Goal: Task Accomplishment & Management: Complete application form

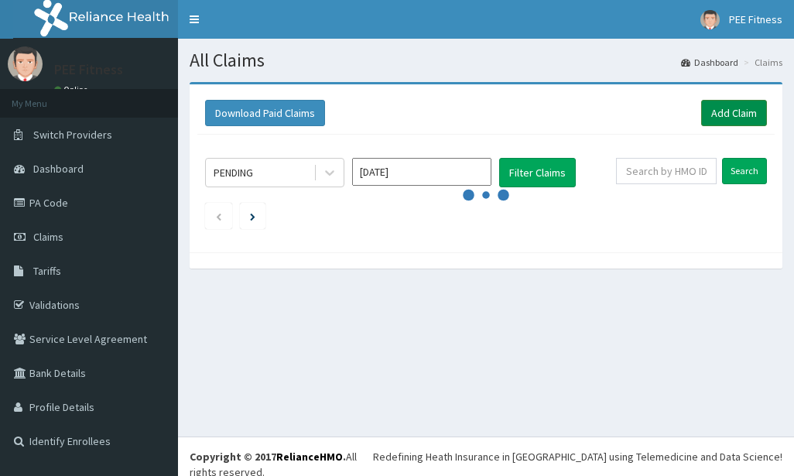
click at [739, 106] on link "Add Claim" at bounding box center [734, 113] width 66 height 26
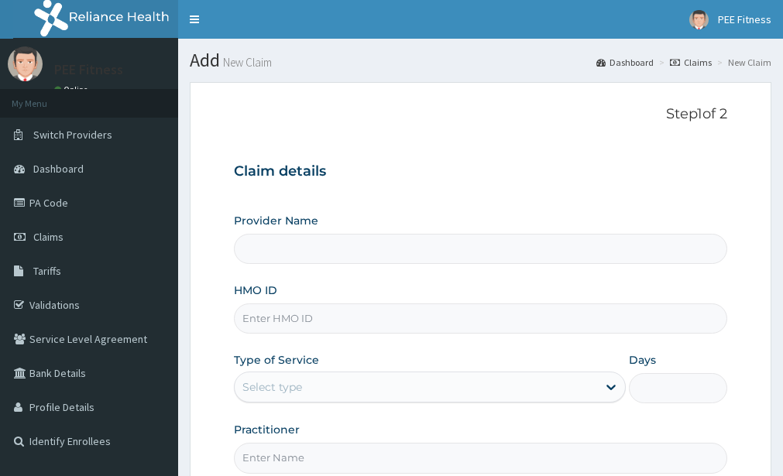
type input "PEE FITNESS"
type input "1"
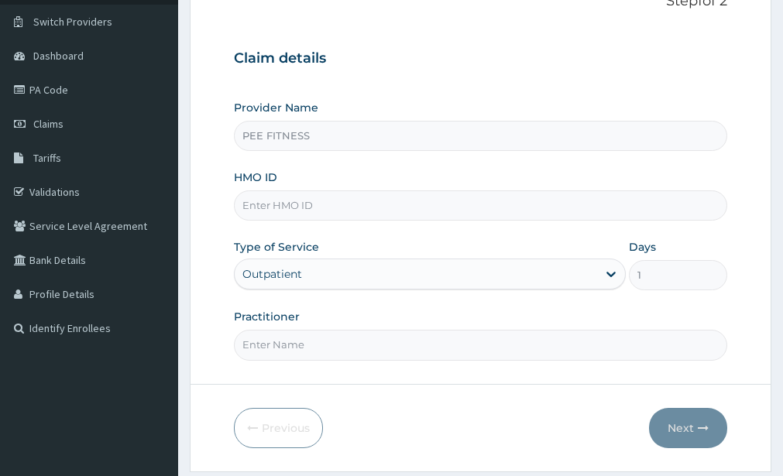
scroll to position [160, 0]
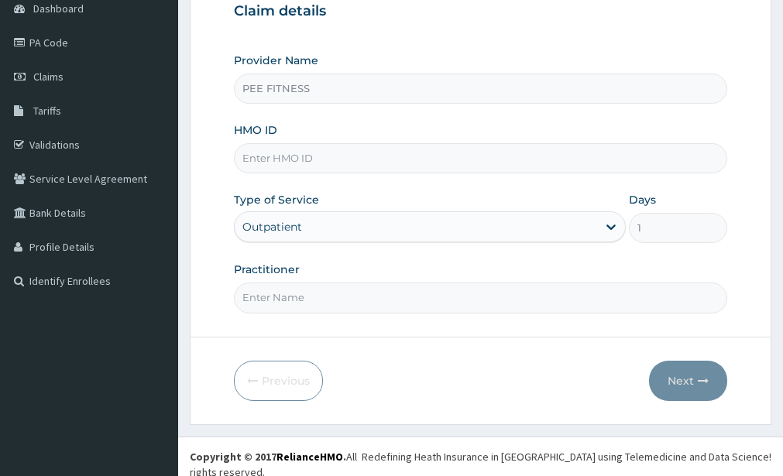
click at [281, 159] on input "HMO ID" at bounding box center [480, 158] width 493 height 30
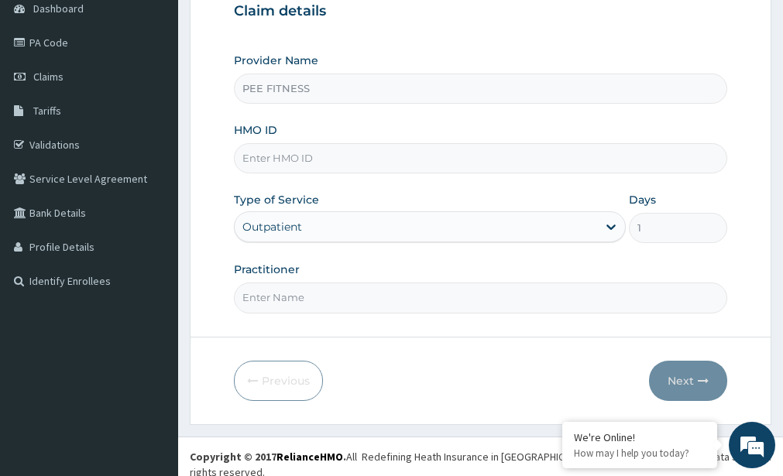
type input "tmt/10128/a"
type input "gym"
type input "t"
type input "gke/10008/a"
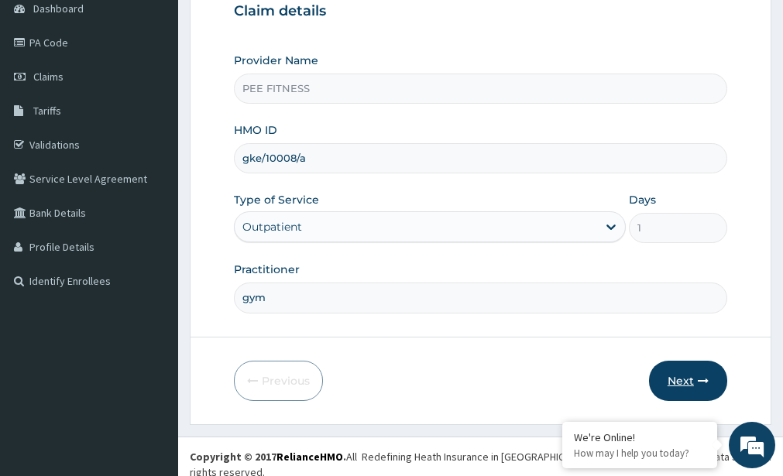
click at [658, 379] on button "Next" at bounding box center [688, 381] width 78 height 40
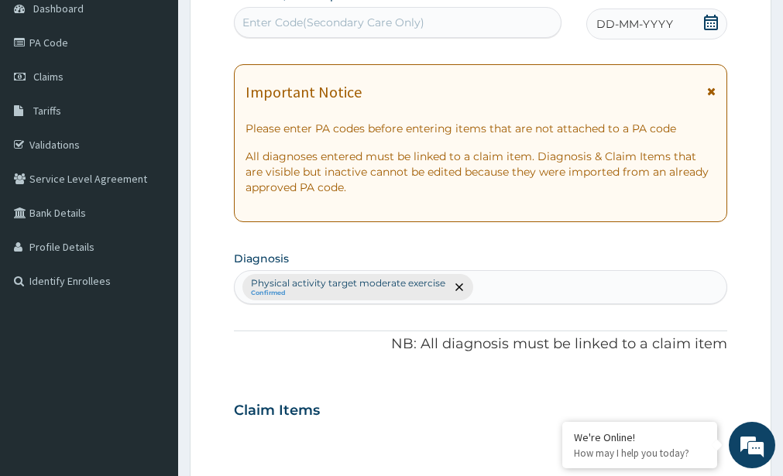
click at [292, 15] on div "Enter Code(Secondary Care Only)" at bounding box center [333, 22] width 182 height 15
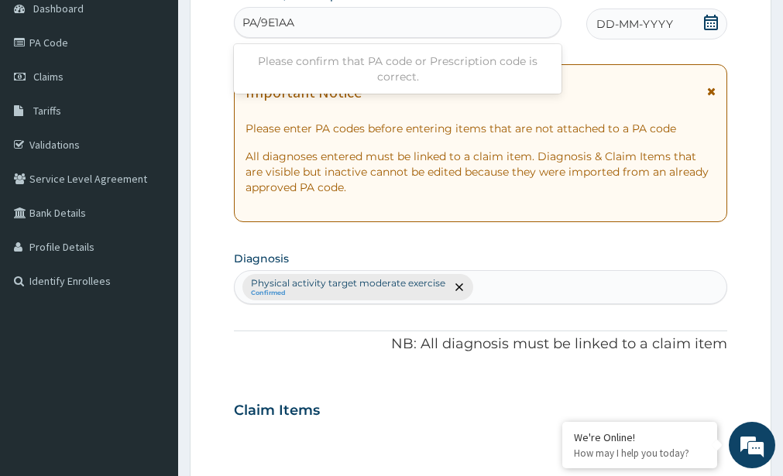
type input "PA/9E1AA9"
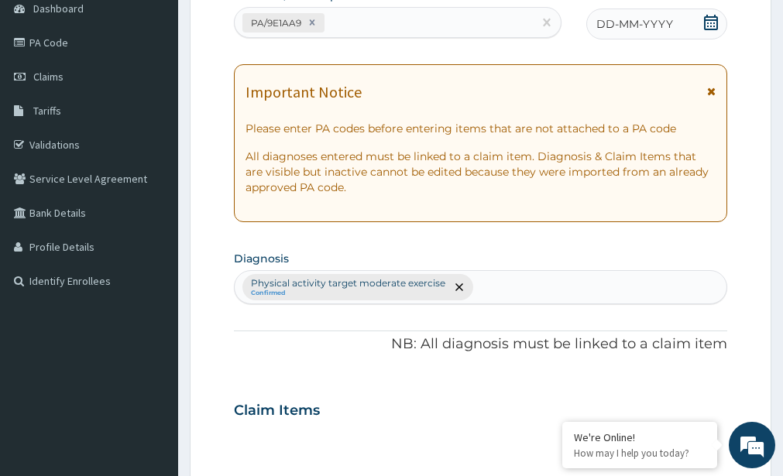
click at [715, 29] on icon at bounding box center [711, 22] width 14 height 15
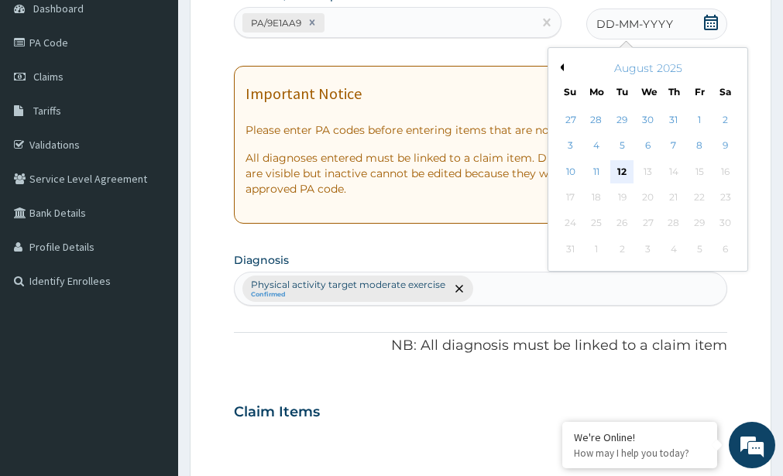
click at [627, 173] on div "12" at bounding box center [622, 171] width 23 height 23
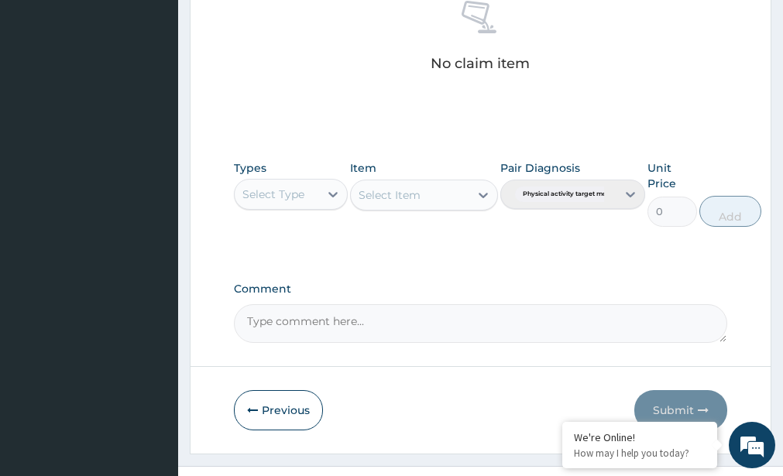
scroll to position [671, 0]
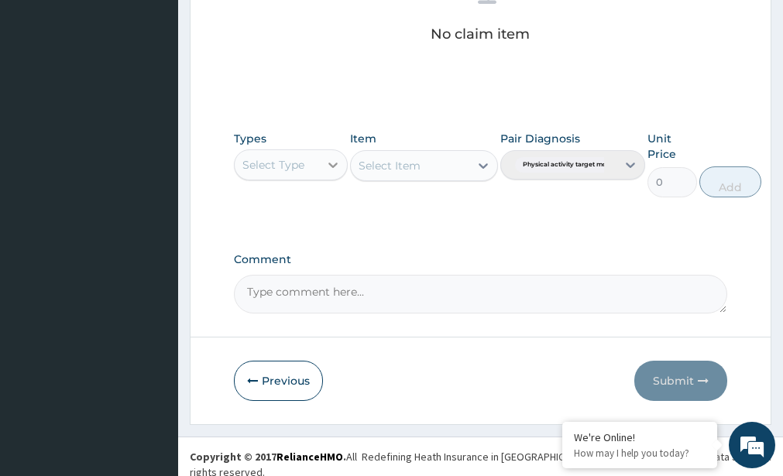
click at [333, 162] on icon at bounding box center [332, 164] width 15 height 15
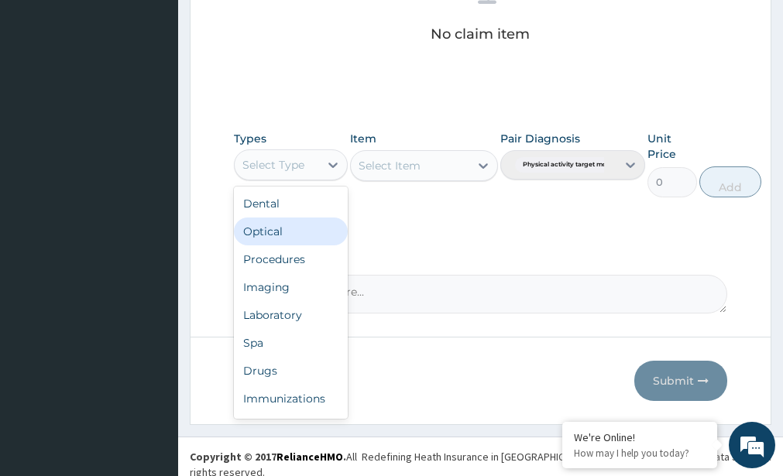
scroll to position [53, 0]
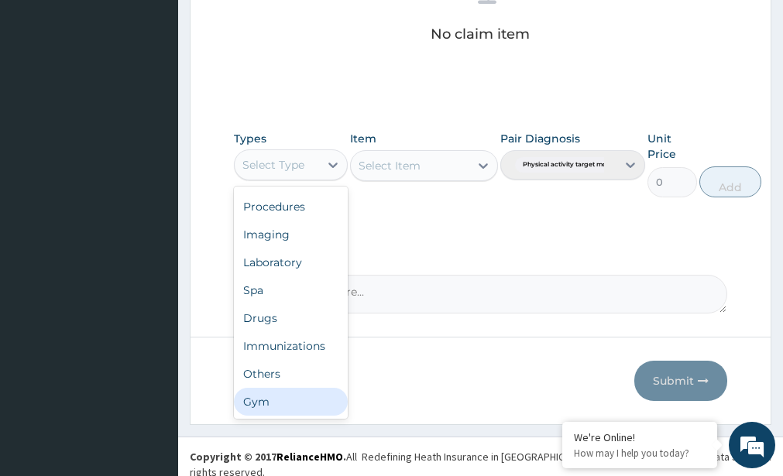
click at [310, 403] on div "Gym" at bounding box center [290, 402] width 113 height 28
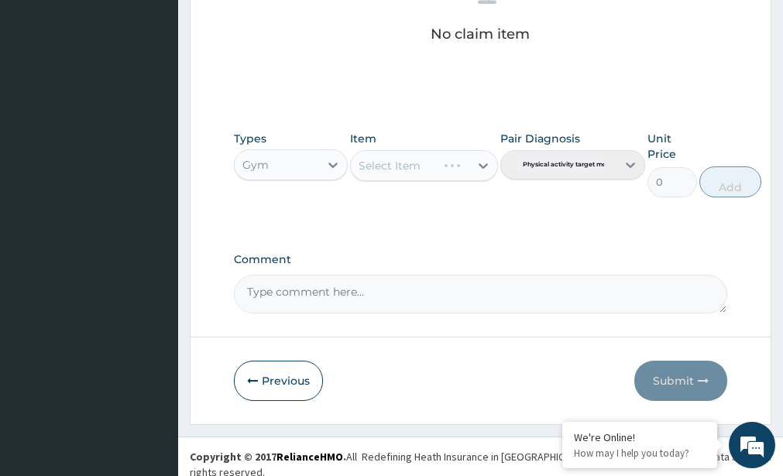
click at [443, 165] on div "Select Item" at bounding box center [424, 165] width 148 height 31
click at [430, 157] on div "Select Item" at bounding box center [410, 165] width 118 height 25
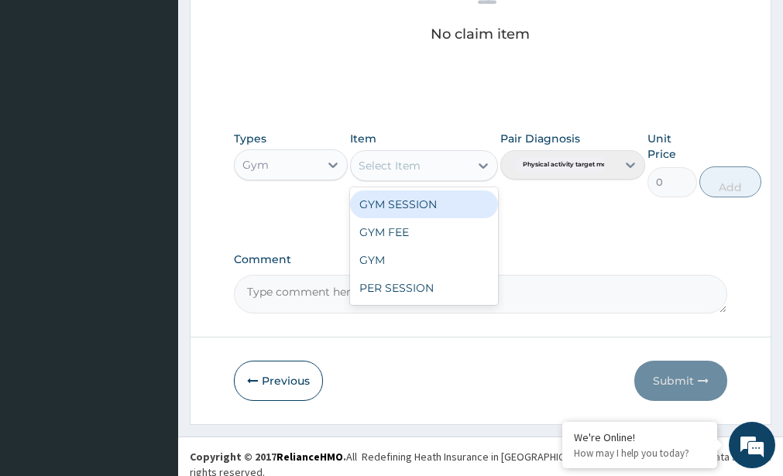
click at [417, 208] on div "GYM SESSION" at bounding box center [424, 204] width 148 height 28
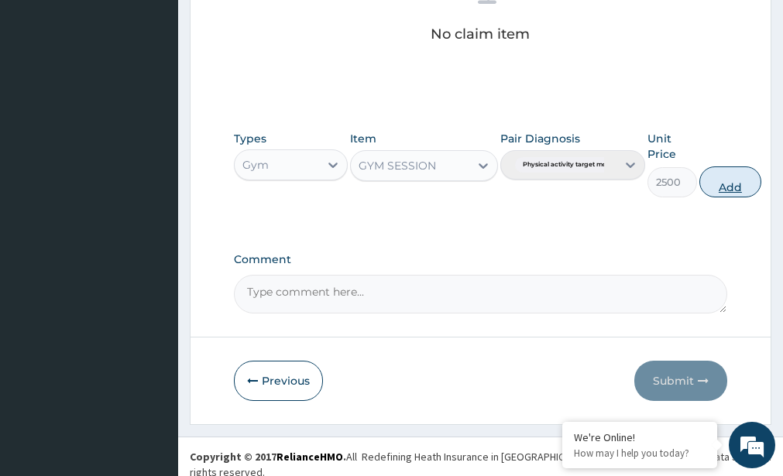
click at [733, 181] on button "Add" at bounding box center [730, 181] width 62 height 31
type input "0"
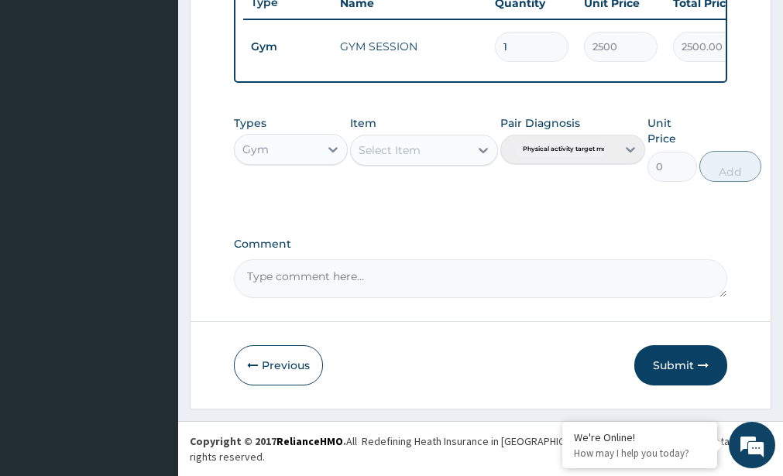
scroll to position [609, 0]
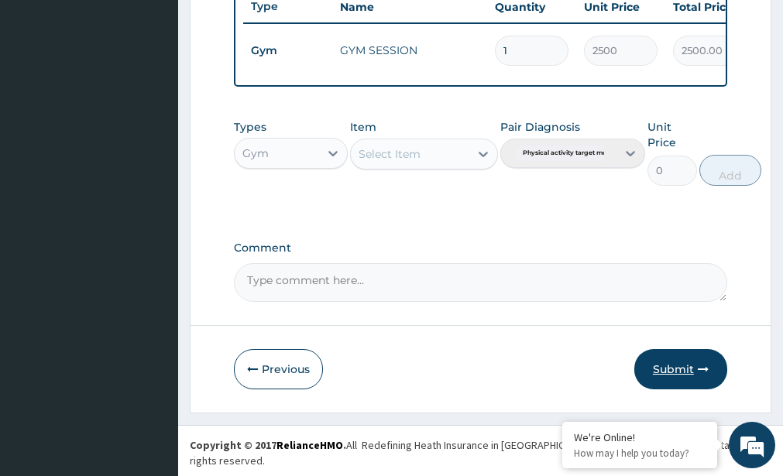
click at [668, 377] on button "Submit" at bounding box center [680, 369] width 93 height 40
